Goal: Check status: Check status

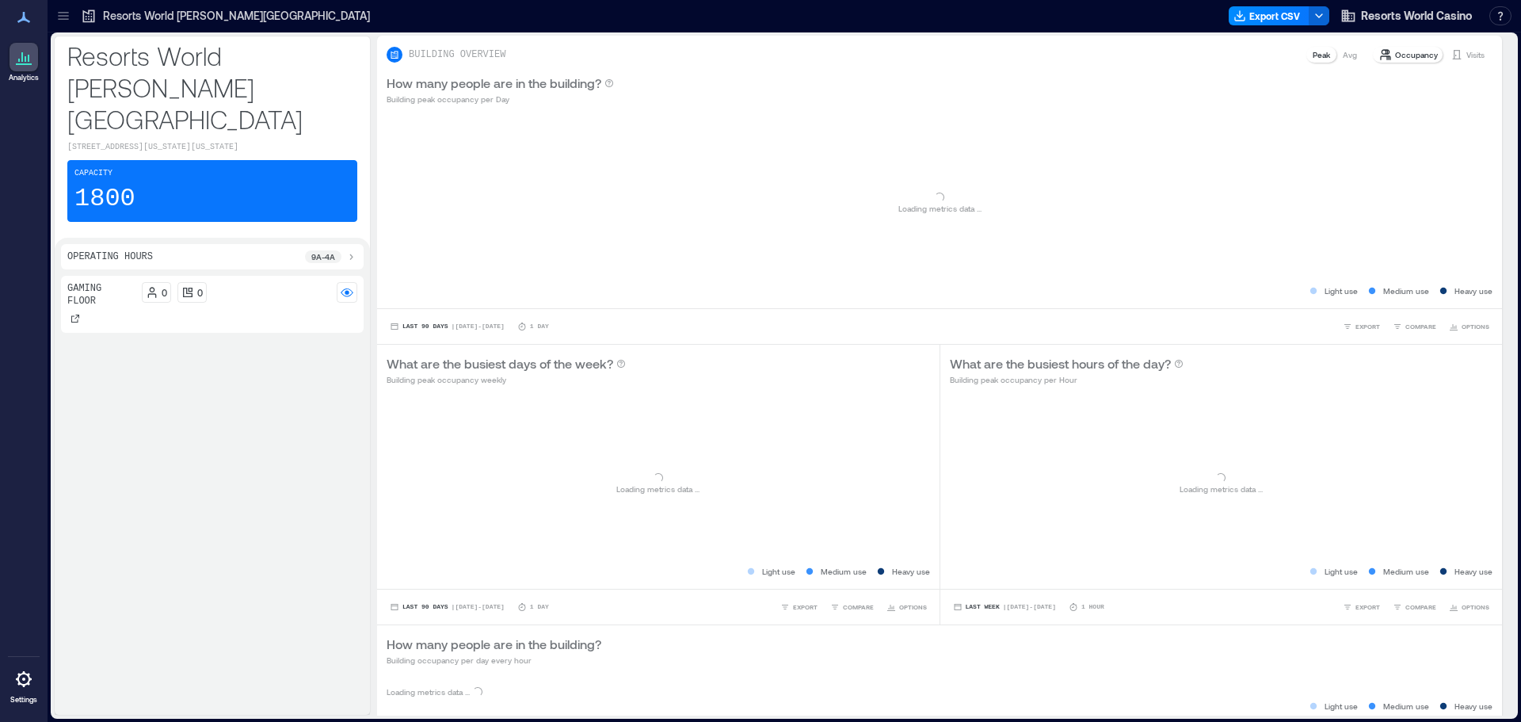
click at [209, 10] on p "Resorts World [PERSON_NAME][GEOGRAPHIC_DATA]" at bounding box center [236, 16] width 267 height 16
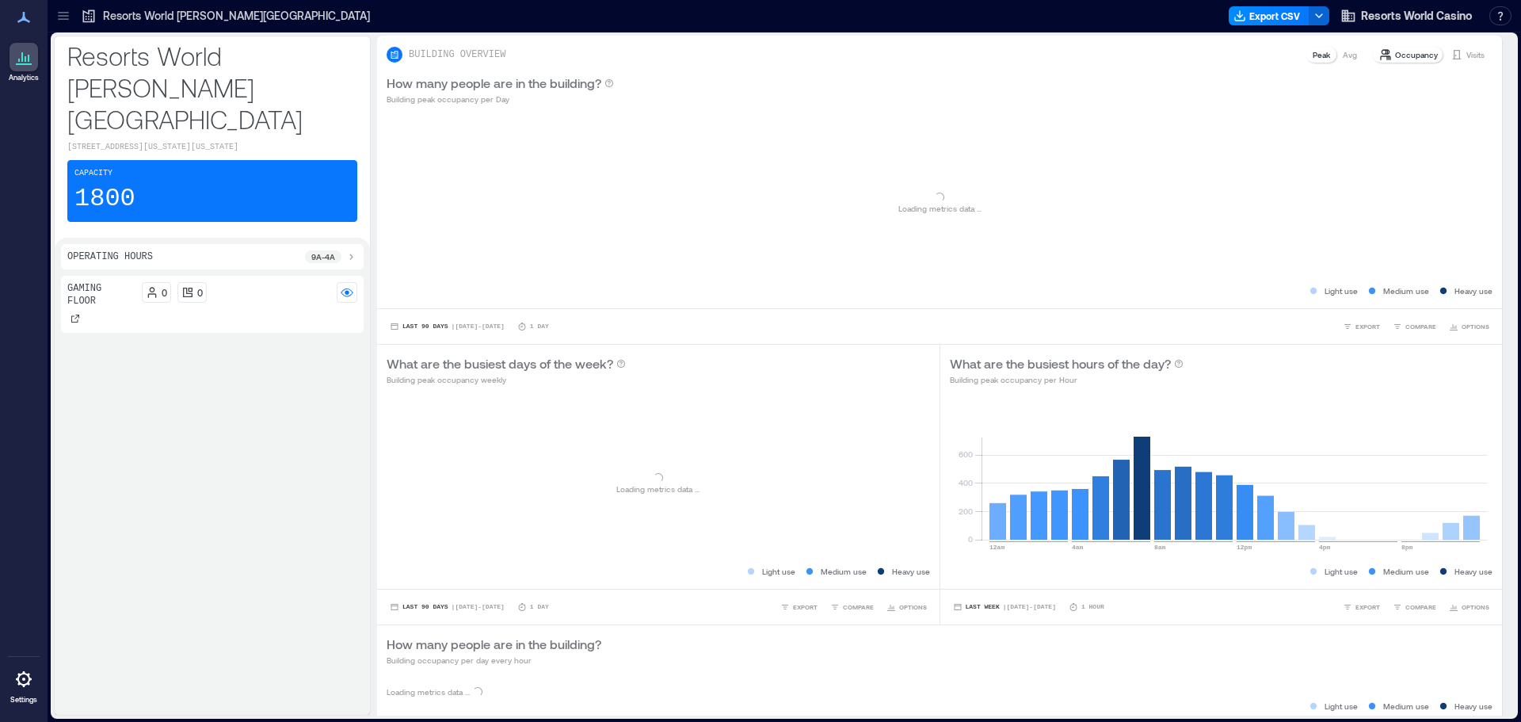
click at [209, 10] on p "Resorts World [PERSON_NAME][GEOGRAPHIC_DATA]" at bounding box center [236, 16] width 267 height 16
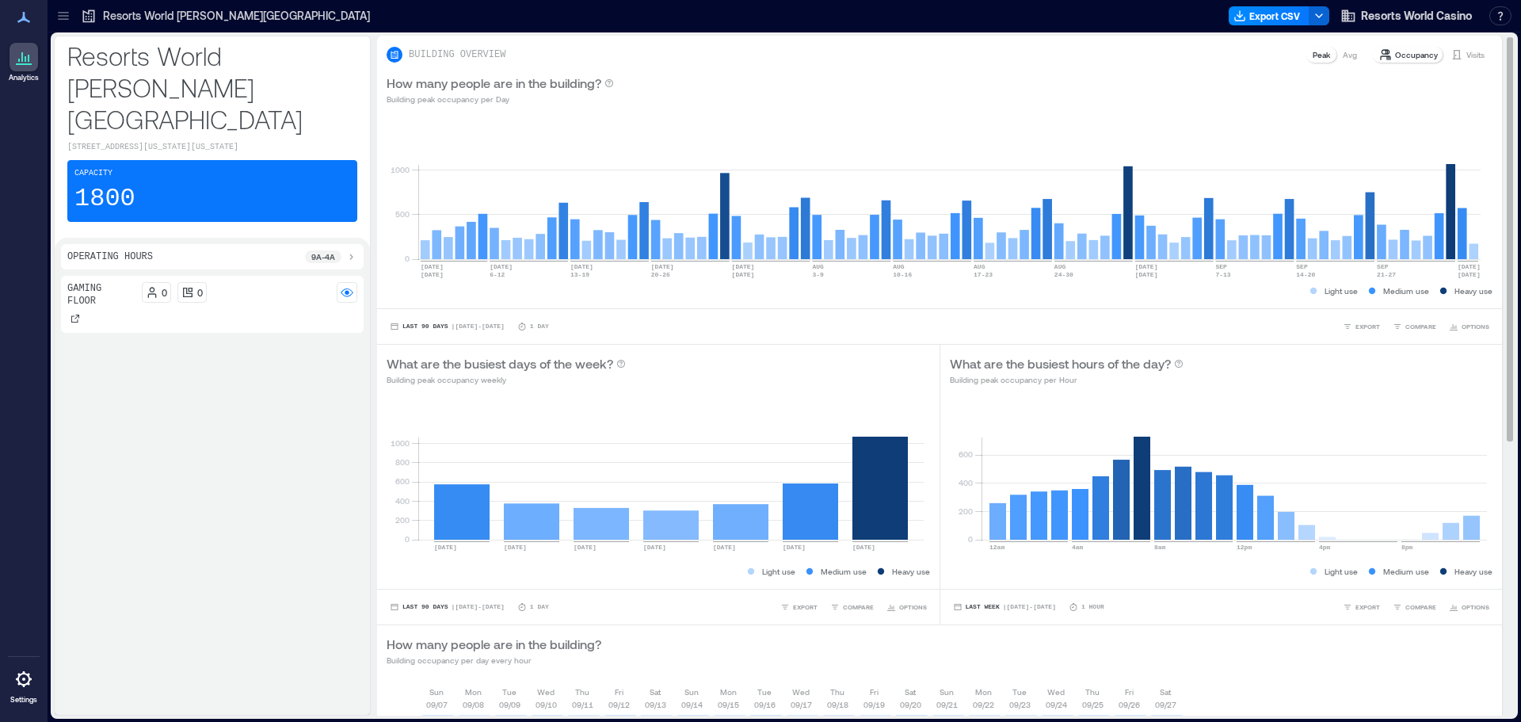
click at [1469, 52] on p "Visits" at bounding box center [1476, 54] width 18 height 13
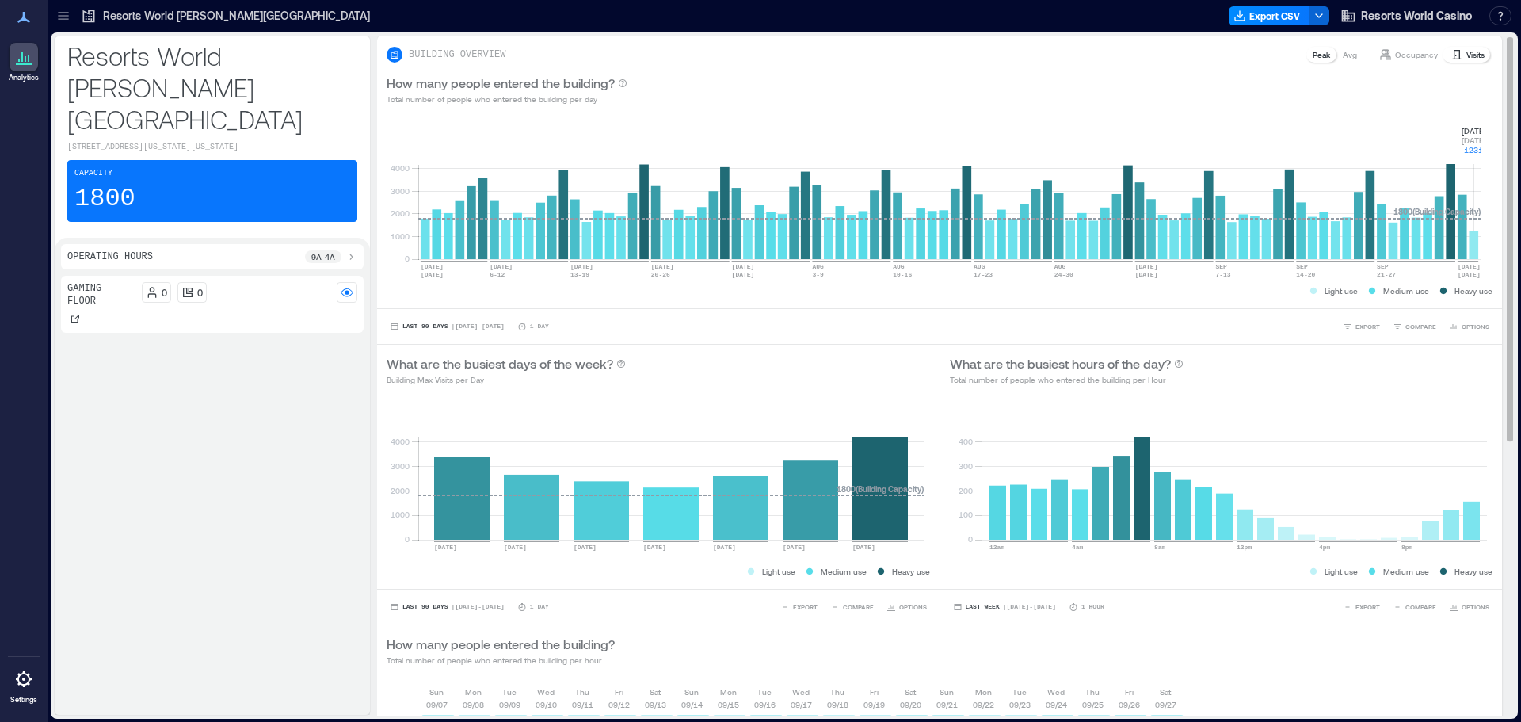
click at [1472, 250] on rect at bounding box center [949, 191] width 1063 height 135
drag, startPoint x: 1452, startPoint y: 122, endPoint x: 1483, endPoint y: 160, distance: 49.0
click at [1483, 160] on div "0 1000 2000 3000 4000 [DATE] [DATE] [DATE]-[DATE] [DATE]-[DATE] [DATE] [DATE]-[…" at bounding box center [939, 211] width 1125 height 193
copy g "[DATE] [DATE] 1231"
